Goal: Obtain resource: Download file/media

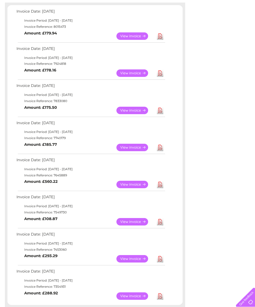
scroll to position [91, 0]
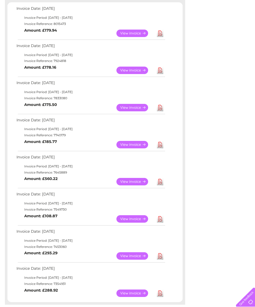
click at [136, 148] on link "View" at bounding box center [135, 144] width 38 height 7
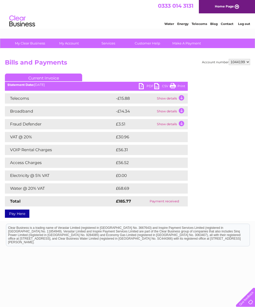
click at [143, 85] on link "PDF" at bounding box center [146, 86] width 15 height 7
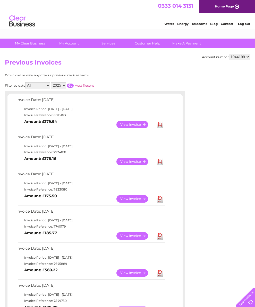
click at [134, 203] on link "View" at bounding box center [135, 198] width 38 height 7
click at [134, 164] on link "View" at bounding box center [135, 161] width 38 height 7
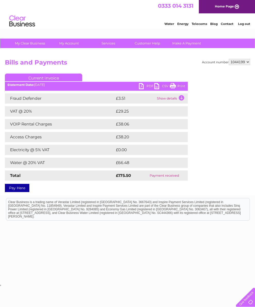
click at [146, 84] on link "PDF" at bounding box center [146, 86] width 15 height 7
click at [148, 85] on link "PDF" at bounding box center [146, 86] width 15 height 7
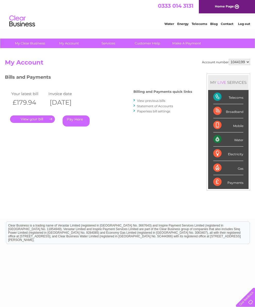
click at [247, 24] on link "Log out" at bounding box center [244, 24] width 12 height 4
